Goal: Information Seeking & Learning: Find specific page/section

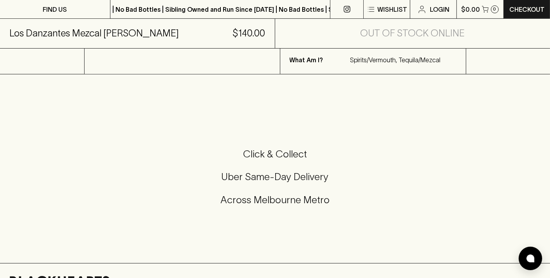
scroll to position [330, 0]
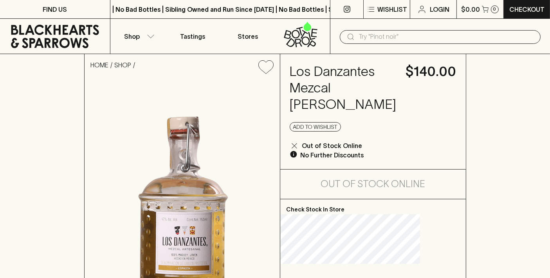
drag, startPoint x: 361, startPoint y: 154, endPoint x: 314, endPoint y: 72, distance: 95.0
click at [314, 72] on h4 "Los Danzantes Mezcal [PERSON_NAME]" at bounding box center [342, 87] width 107 height 49
copy h4 "Los Danzantes Mezcal [PERSON_NAME]"
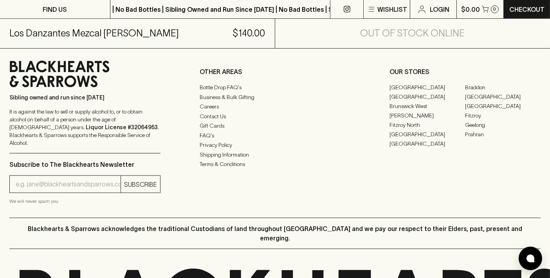
scroll to position [659, 0]
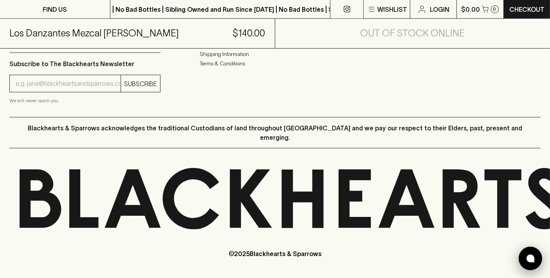
click at [533, 259] on img at bounding box center [530, 258] width 8 height 8
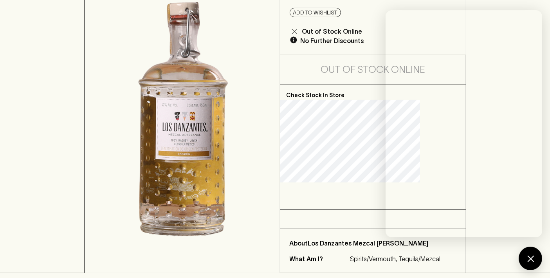
scroll to position [0, 0]
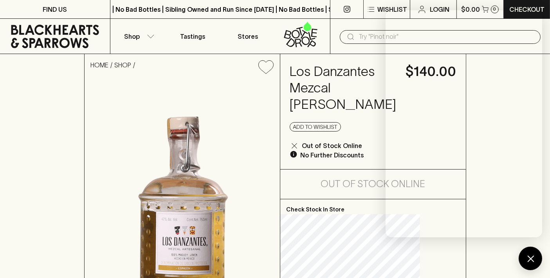
click at [377, 129] on div "Los Danzantes Mezcal [PERSON_NAME] $140.00 Add to wishlist Out of Stock Online …" at bounding box center [372, 111] width 185 height 115
click at [150, 36] on icon "button" at bounding box center [151, 36] width 8 height 4
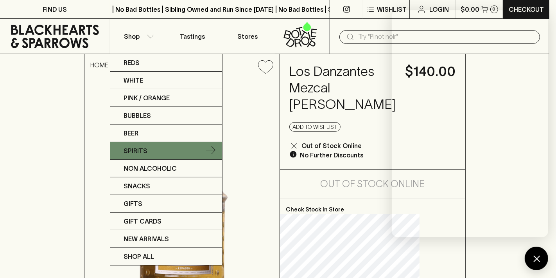
click at [152, 147] on link "Spirits" at bounding box center [166, 151] width 112 height 18
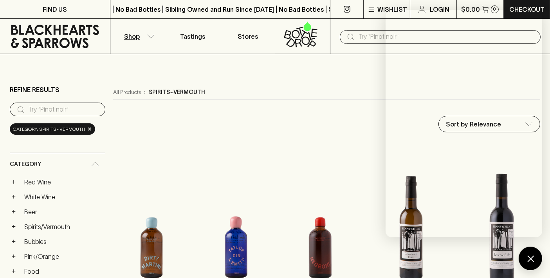
click at [90, 112] on input "search" at bounding box center [64, 109] width 70 height 13
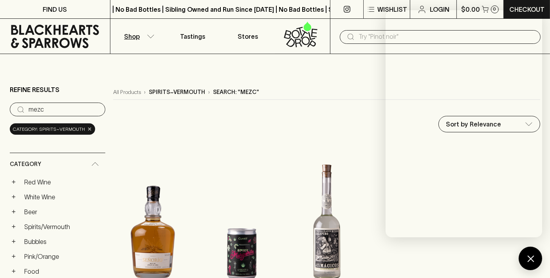
click at [88, 129] on span "×" at bounding box center [89, 129] width 5 height 8
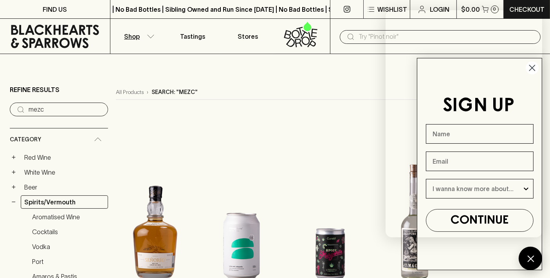
click at [65, 106] on input "mezc" at bounding box center [65, 109] width 73 height 13
type input "mezcal"
click at [304, 91] on div "All Products › Search: "mezcal"" at bounding box center [328, 92] width 424 height 15
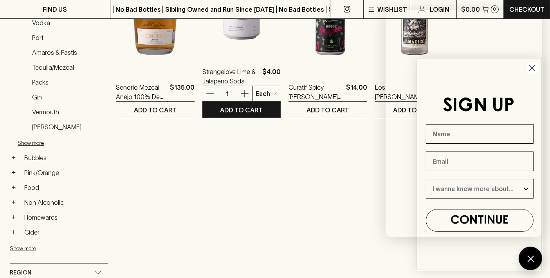
scroll to position [133, 0]
